Goal: Task Accomplishment & Management: Manage account settings

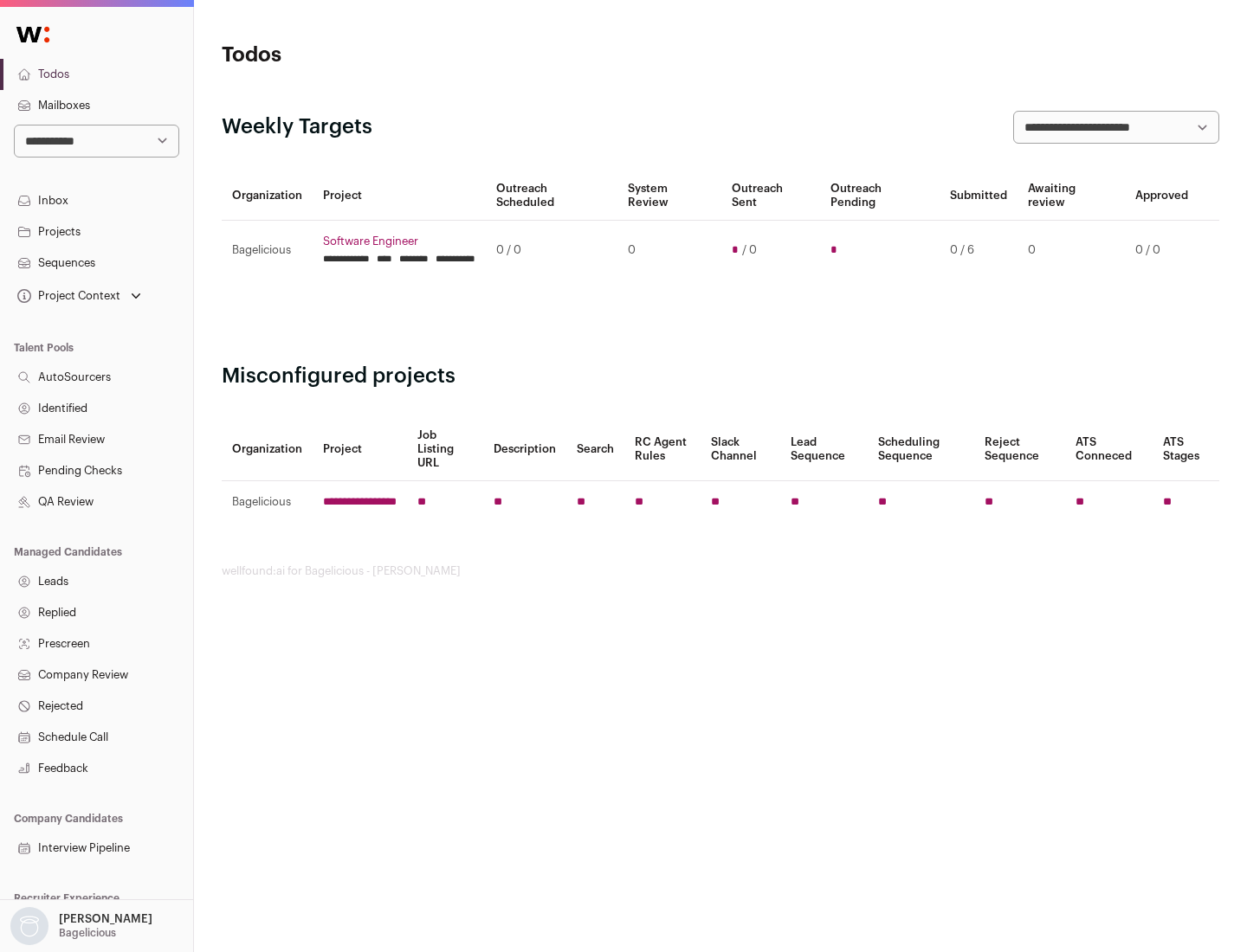
click at [96, 231] on link "Projects" at bounding box center [96, 232] width 194 height 31
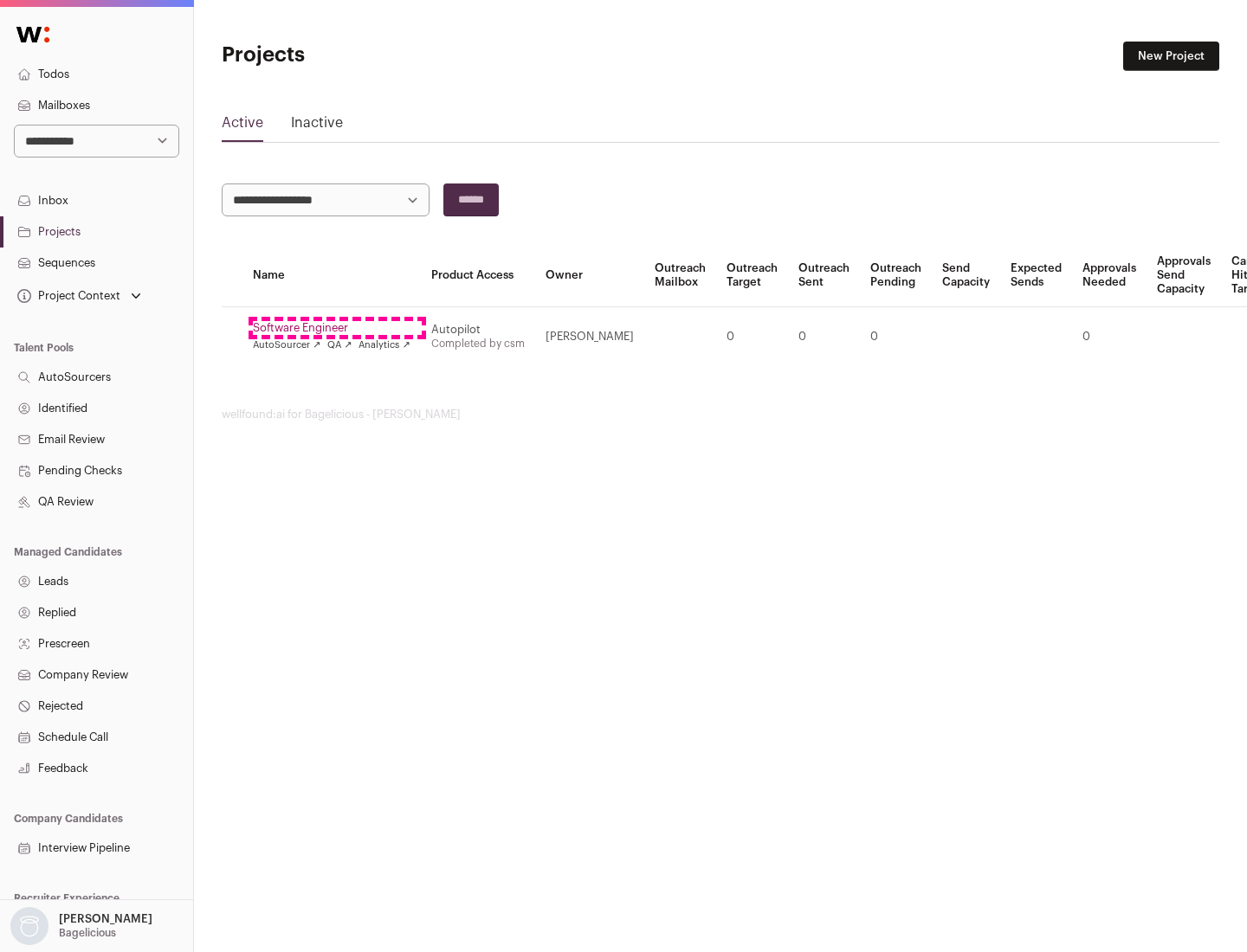
click at [337, 328] on link "Software Engineer" at bounding box center [331, 328] width 157 height 14
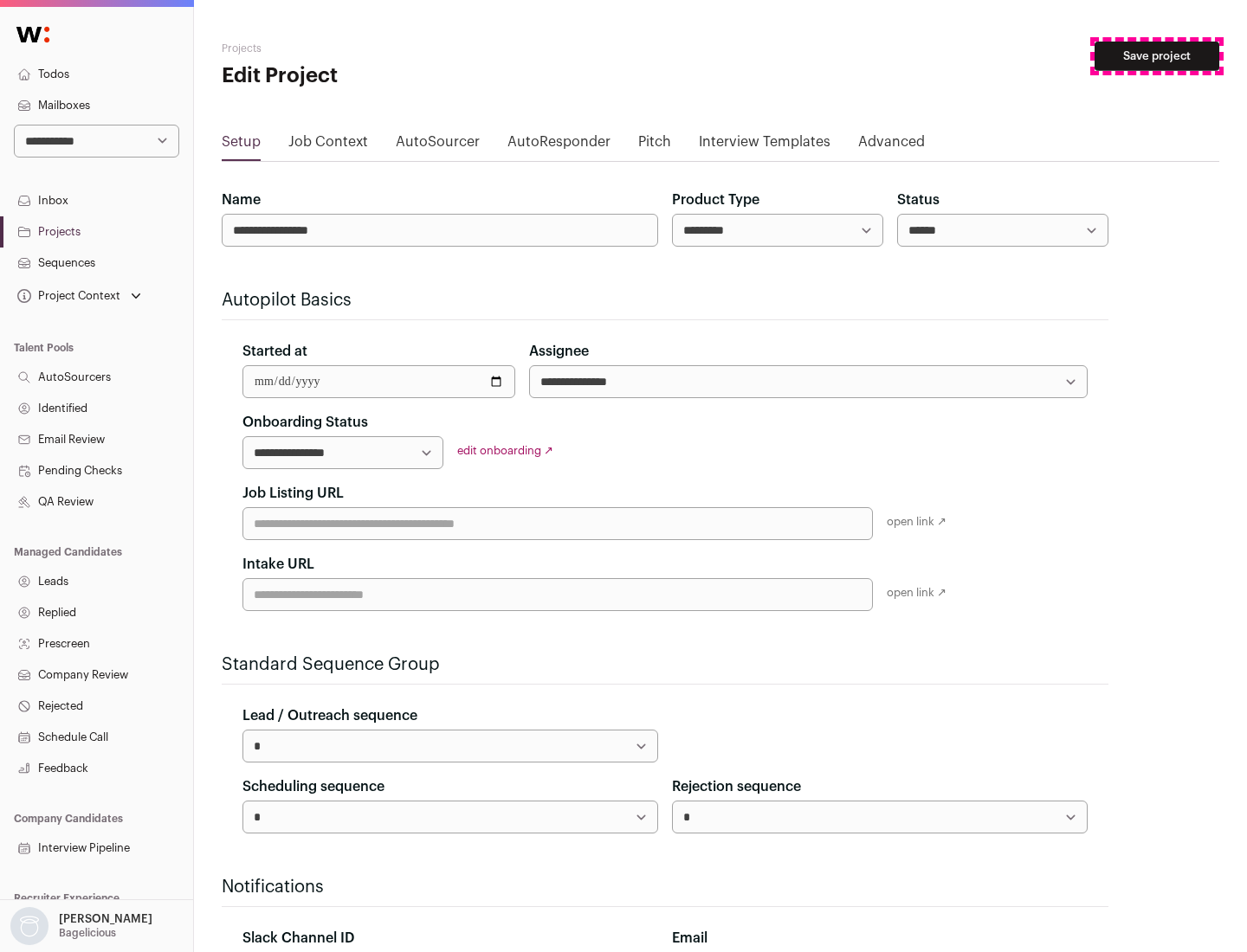
click at [1157, 56] on button "Save project" at bounding box center [1157, 56] width 125 height 29
